Goal: Task Accomplishment & Management: Use online tool/utility

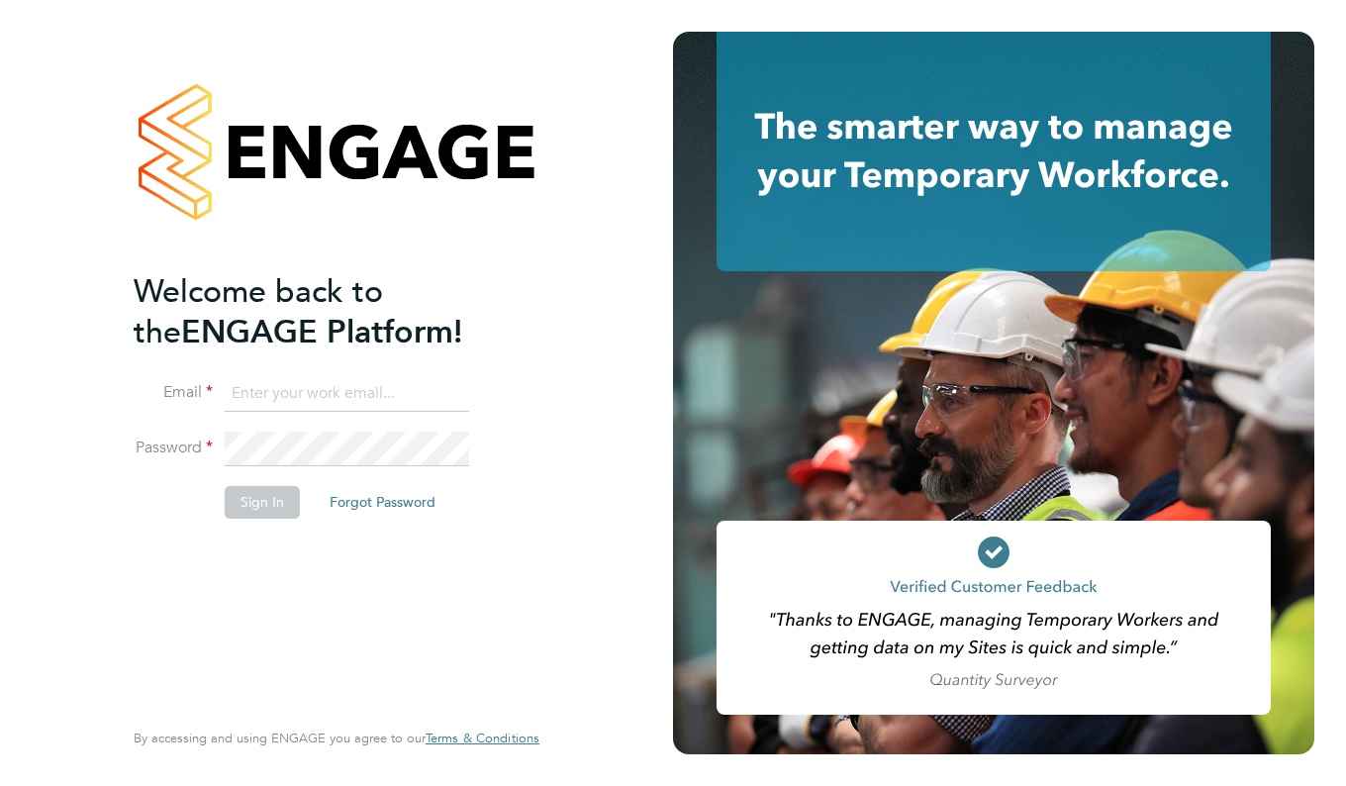
type input "[EMAIL_ADDRESS][DOMAIN_NAME]"
click at [268, 563] on div "Welcome back to the ENGAGE Platform! Email [EMAIL_ADDRESS][DOMAIN_NAME] Passwor…" at bounding box center [327, 491] width 386 height 441
click at [252, 501] on button "Sign In" at bounding box center [262, 502] width 75 height 32
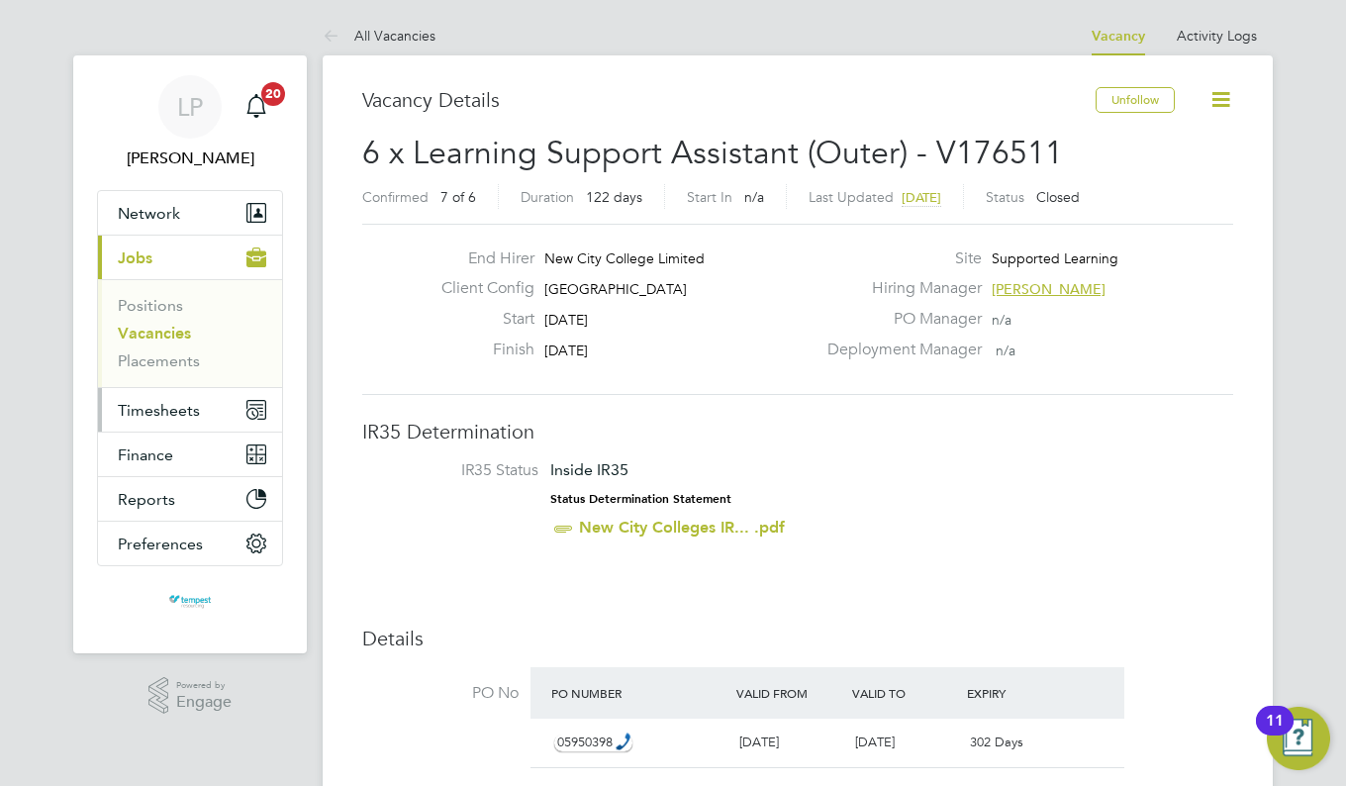
click at [123, 405] on span "Timesheets" at bounding box center [159, 410] width 82 height 19
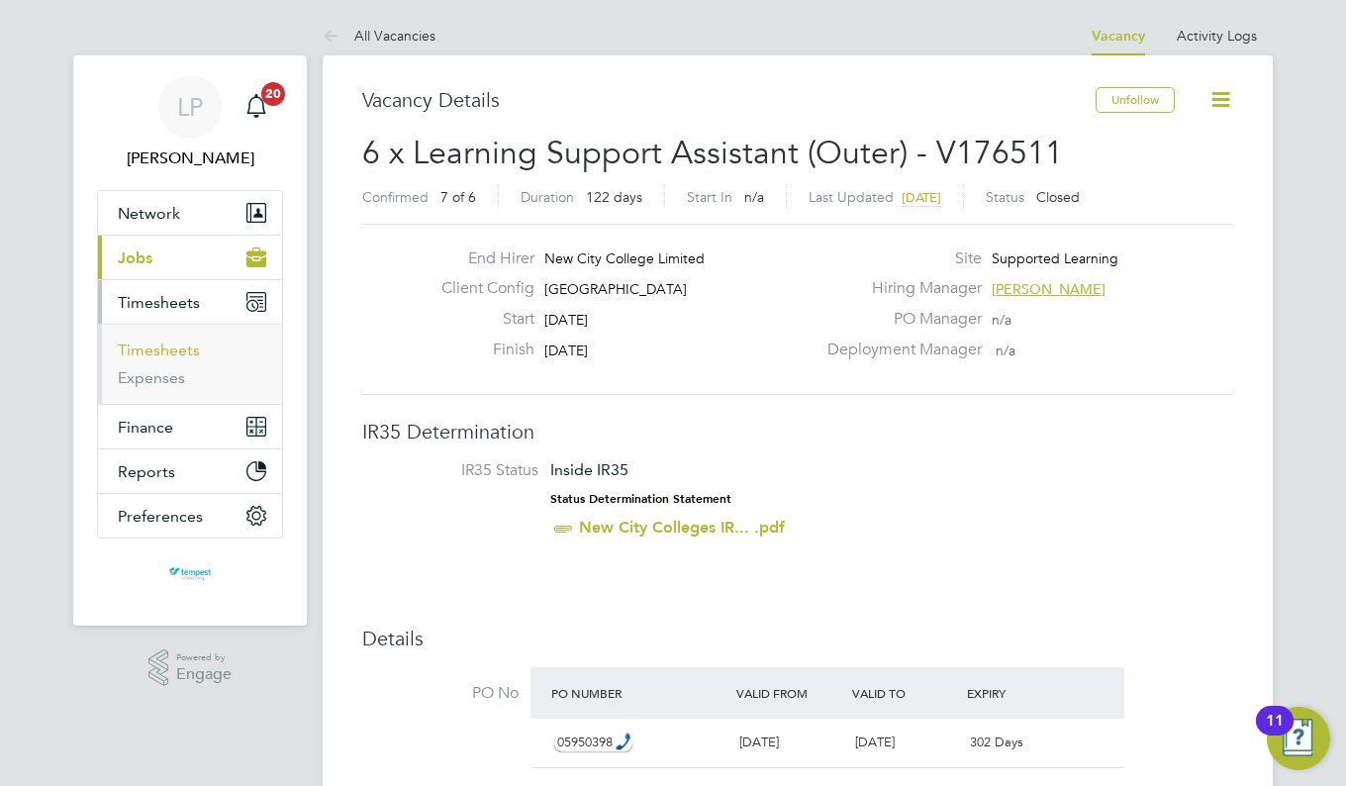
click at [155, 343] on link "Timesheets" at bounding box center [159, 349] width 82 height 19
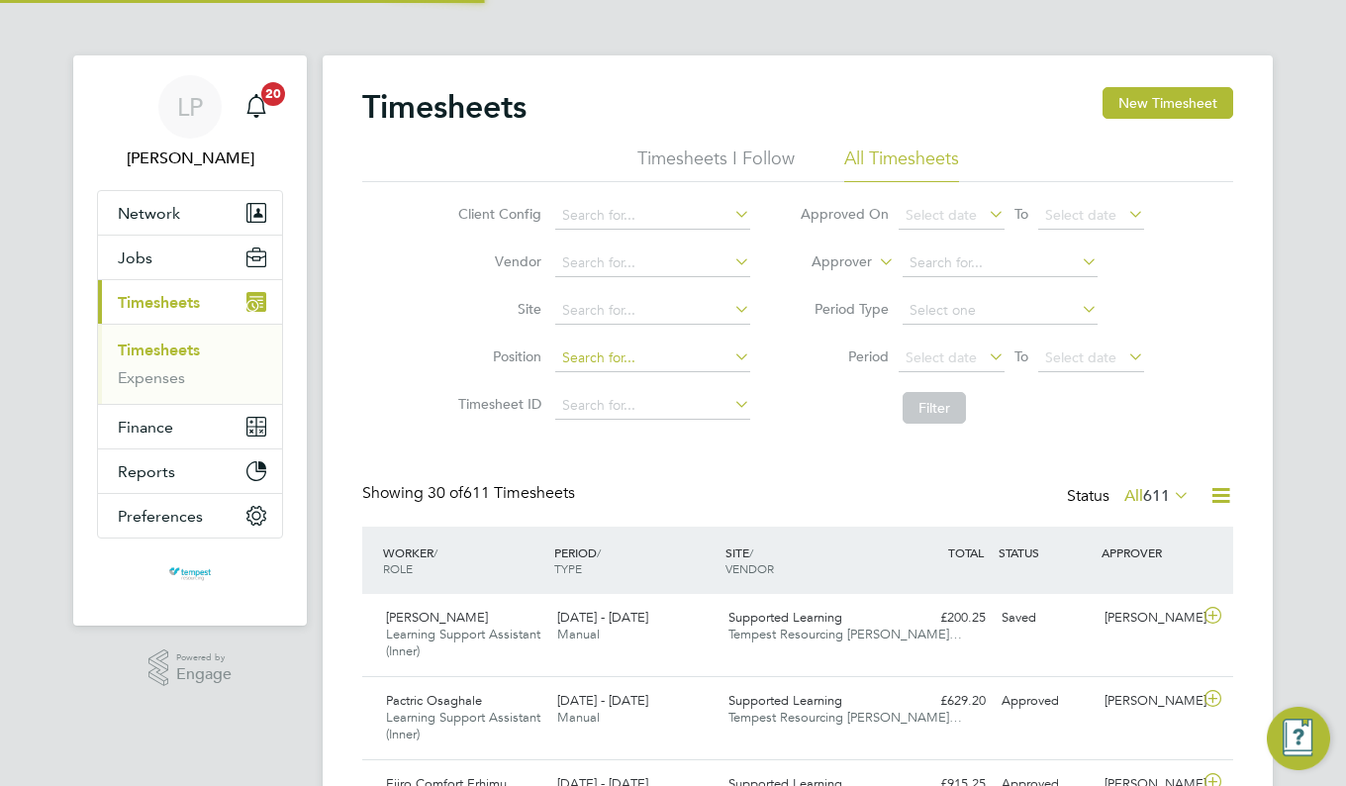
scroll to position [67, 171]
